Goal: Find specific page/section: Find specific page/section

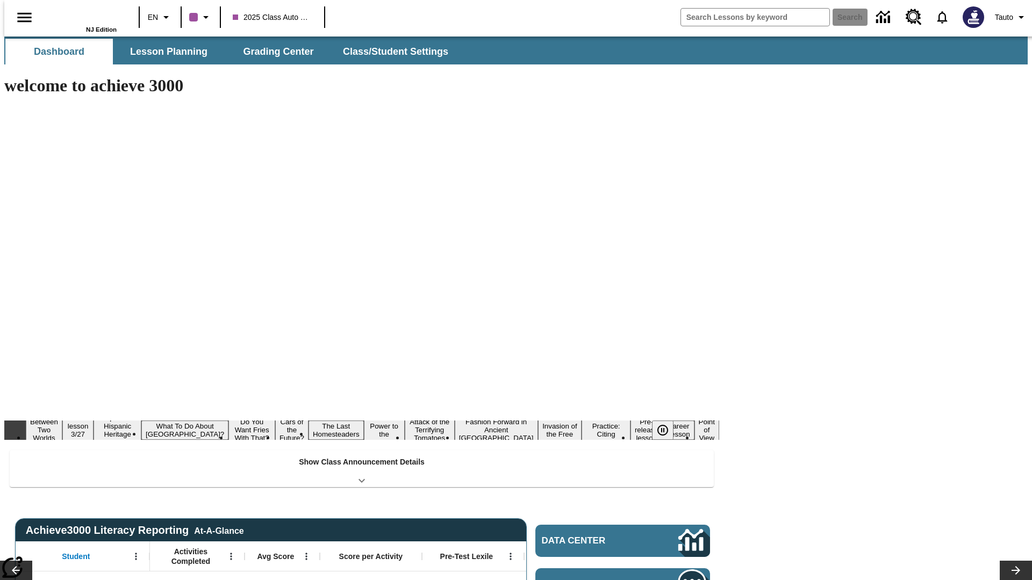
type input "-1"
click at [164, 52] on button "Lesson Planning" at bounding box center [168, 52] width 107 height 26
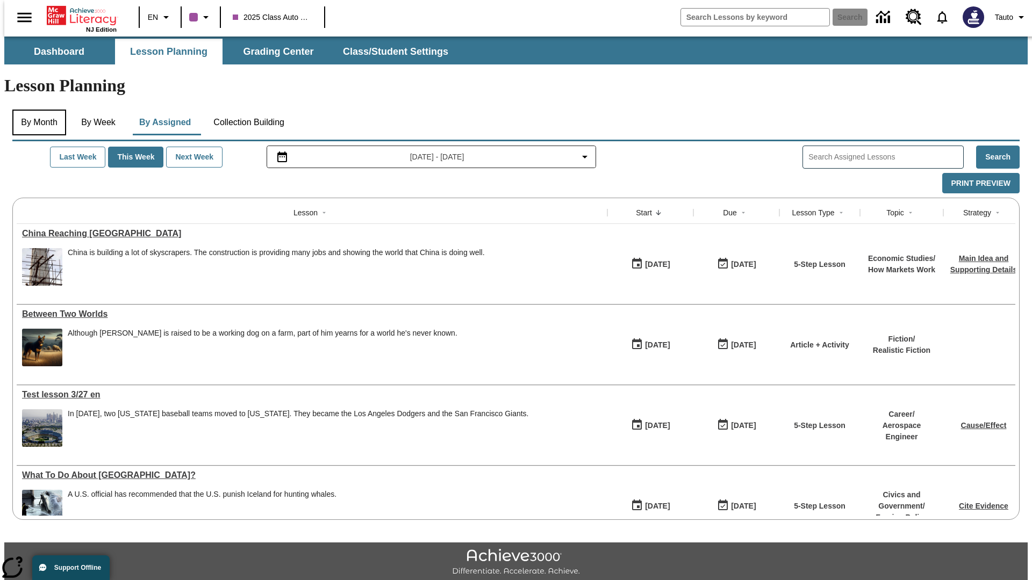
click at [36, 110] on button "By Month" at bounding box center [39, 123] width 54 height 26
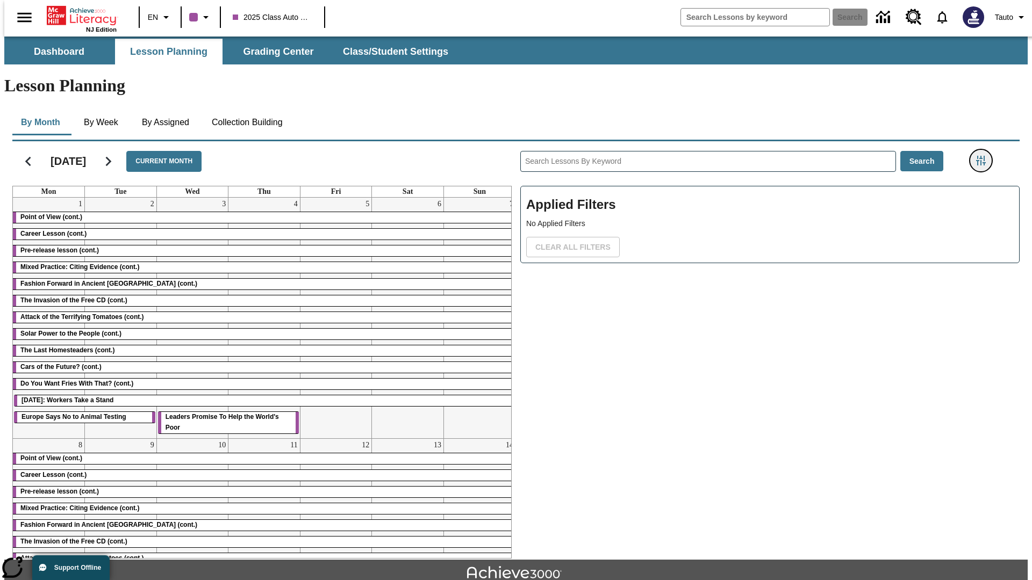
click at [984, 156] on icon "Filters Side menu" at bounding box center [981, 161] width 10 height 10
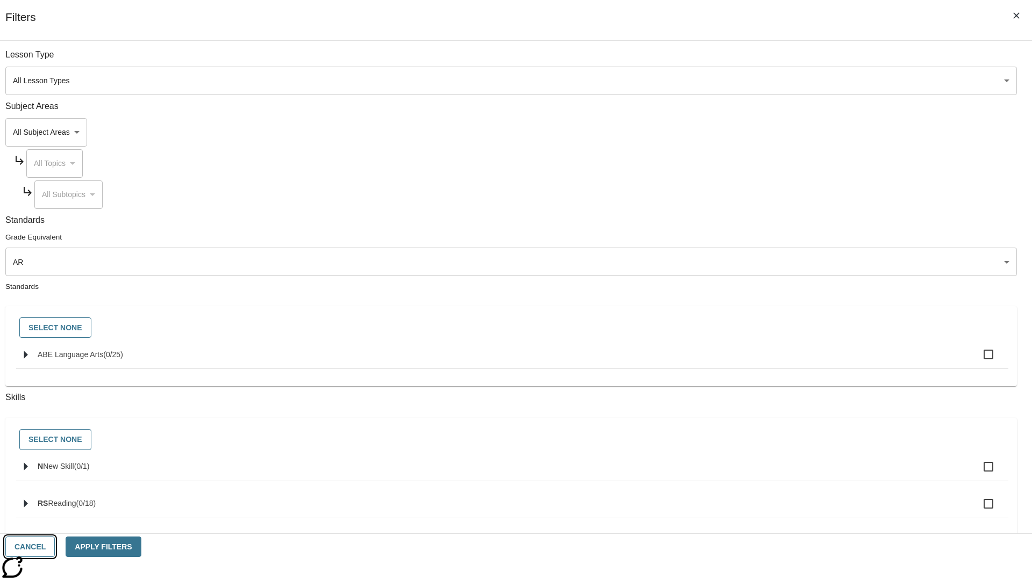
click at [55, 547] on button "Cancel" at bounding box center [29, 547] width 49 height 21
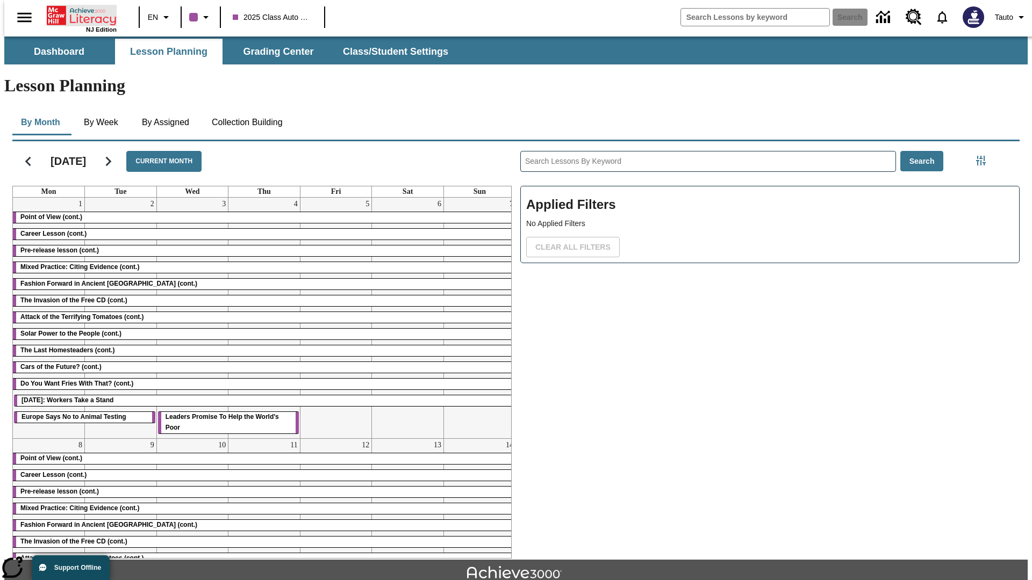
click at [77, 15] on icon "Home" at bounding box center [82, 15] width 71 height 21
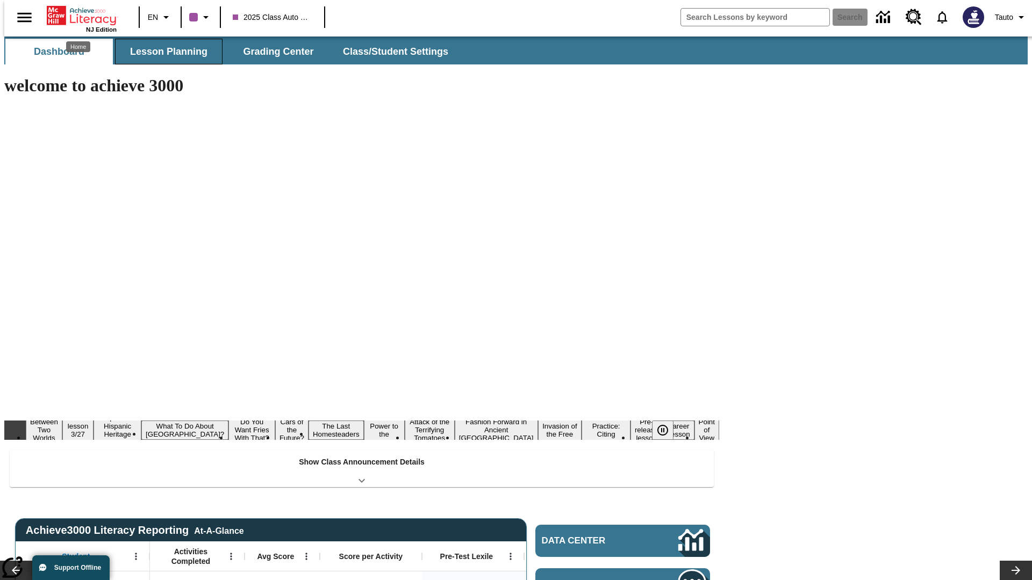
click at [164, 52] on button "Lesson Planning" at bounding box center [168, 52] width 107 height 26
